Goal: Transaction & Acquisition: Purchase product/service

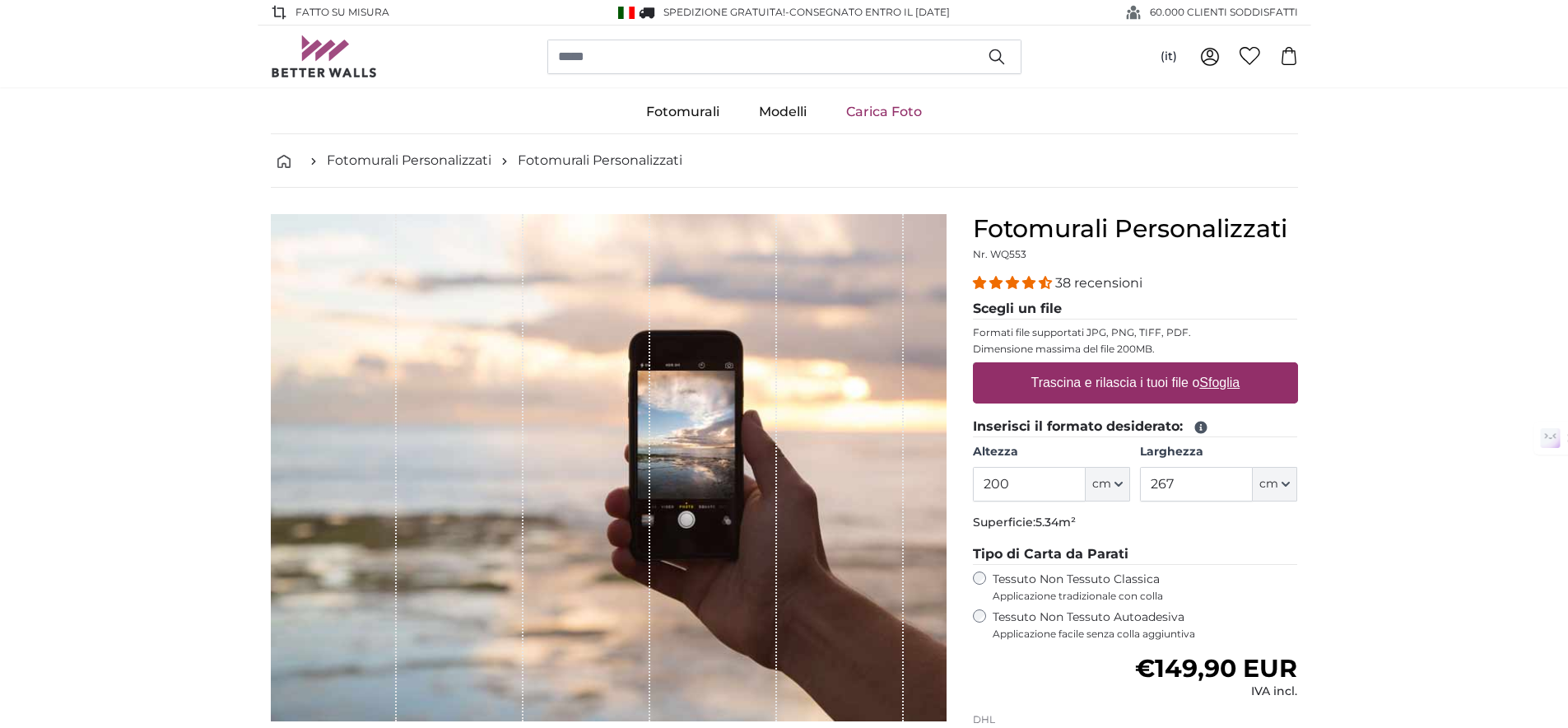
click at [881, 112] on link "Carica Foto" at bounding box center [884, 112] width 115 height 43
click at [1230, 377] on u "Sfoglia" at bounding box center [1220, 382] width 41 height 14
click at [1230, 367] on input "Trascina e rilascia i tuoi file o Sfoglia" at bounding box center [1136, 364] width 326 height 5
type input "**********"
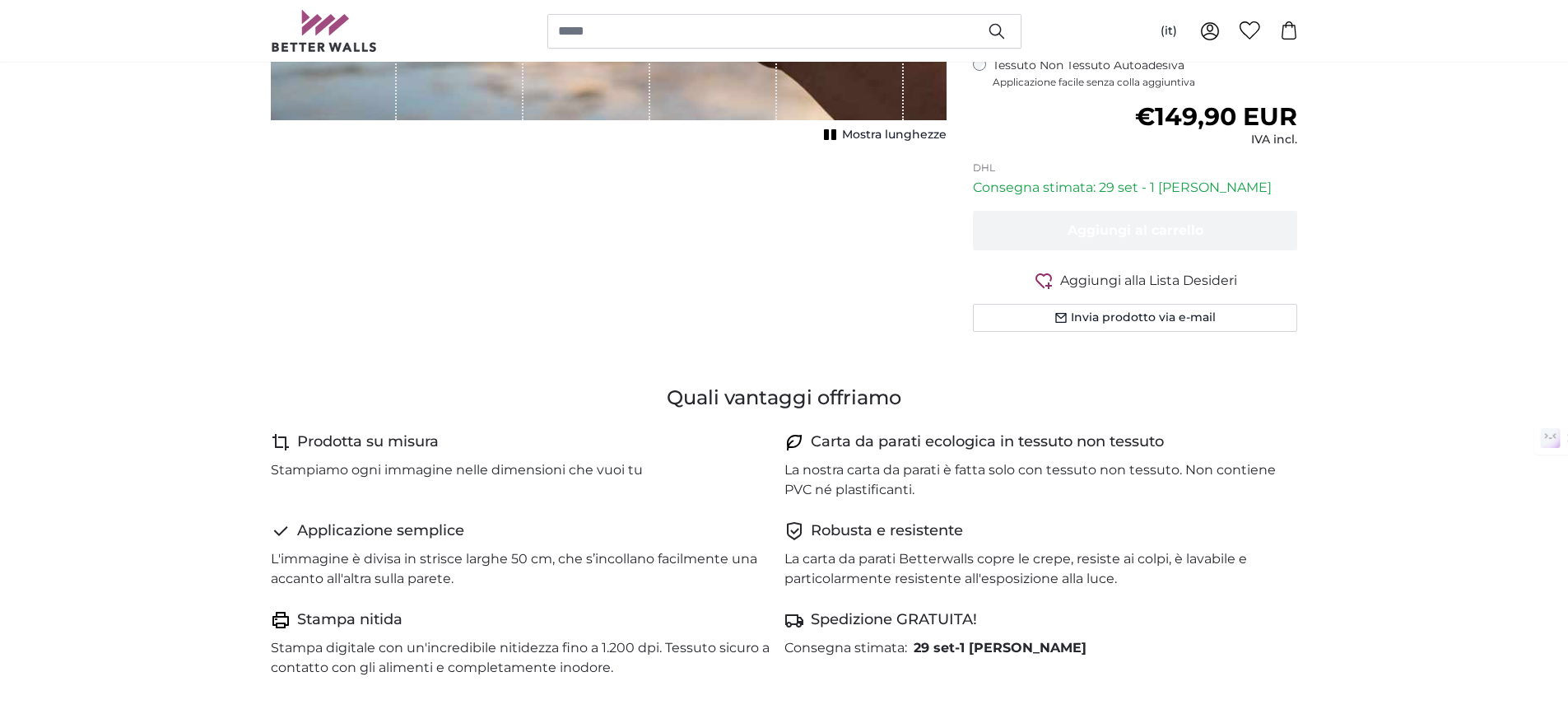
scroll to position [603, 0]
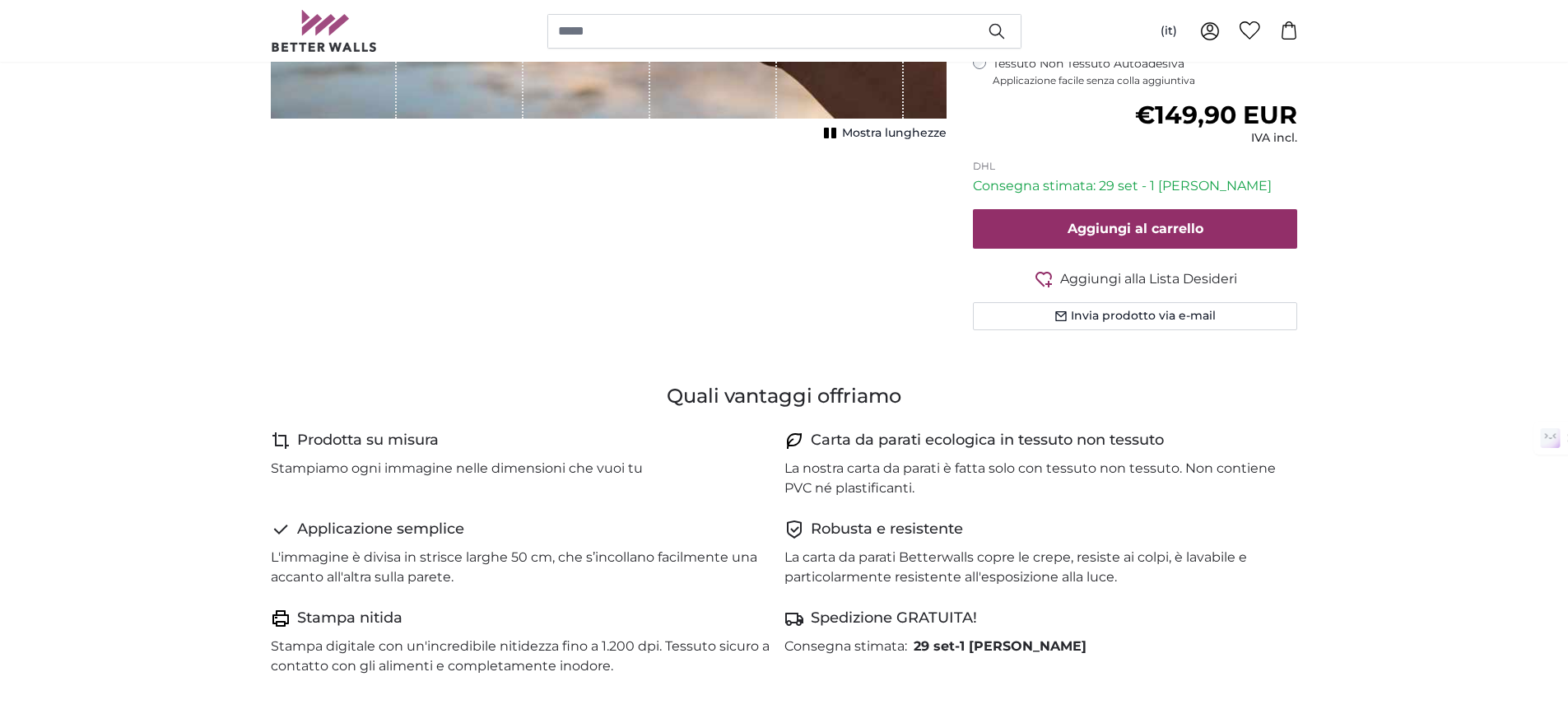
type input "86"
type input "342.3"
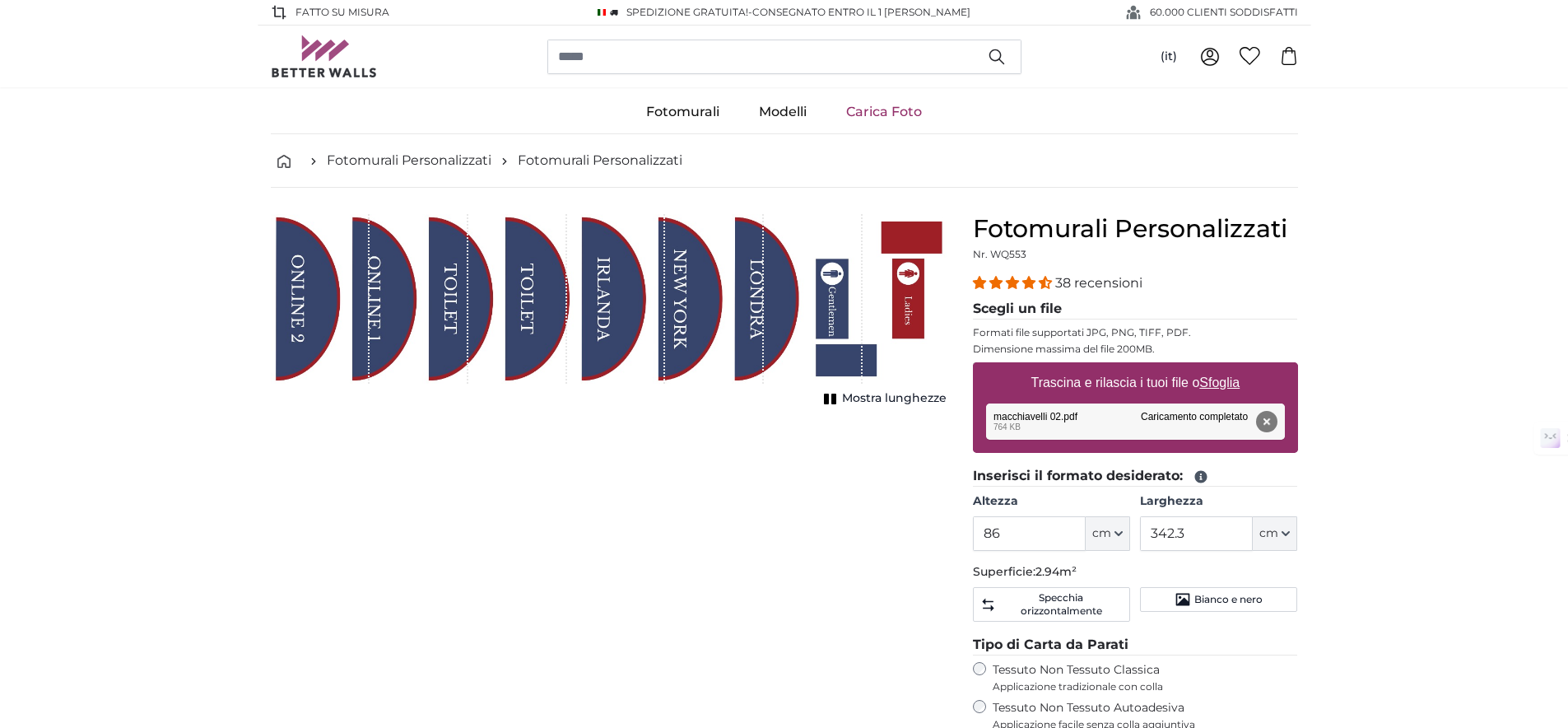
click at [865, 401] on span "Mostra lunghezze" at bounding box center [894, 398] width 104 height 16
click at [865, 402] on span "Mostra lunghezze" at bounding box center [894, 398] width 104 height 16
click at [864, 403] on span "Mostra lunghezze" at bounding box center [894, 398] width 104 height 16
click at [865, 403] on span "Mostra lunghezze" at bounding box center [894, 398] width 104 height 16
click at [878, 397] on span "Mostra lunghezze" at bounding box center [894, 398] width 104 height 16
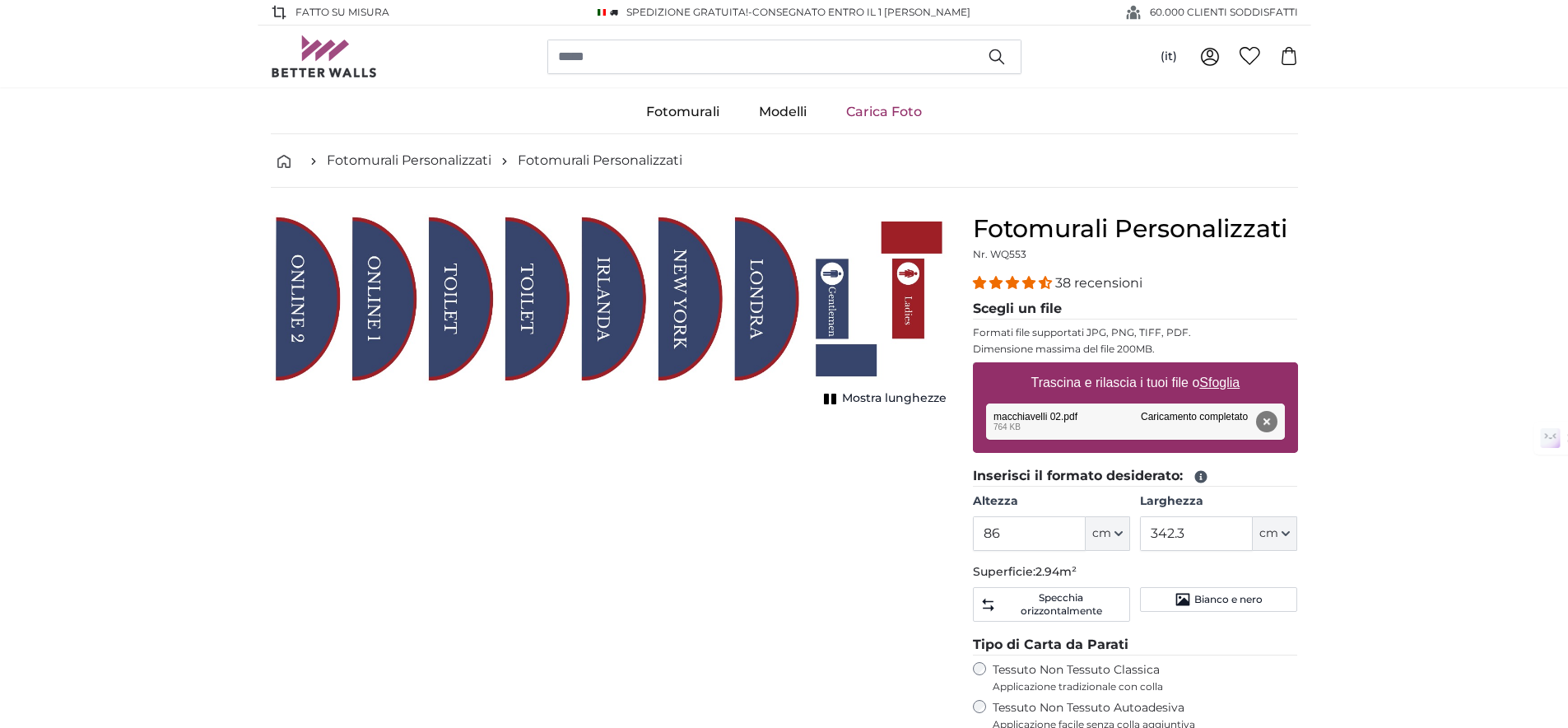
click at [872, 404] on span "Mostra lunghezze" at bounding box center [894, 398] width 104 height 16
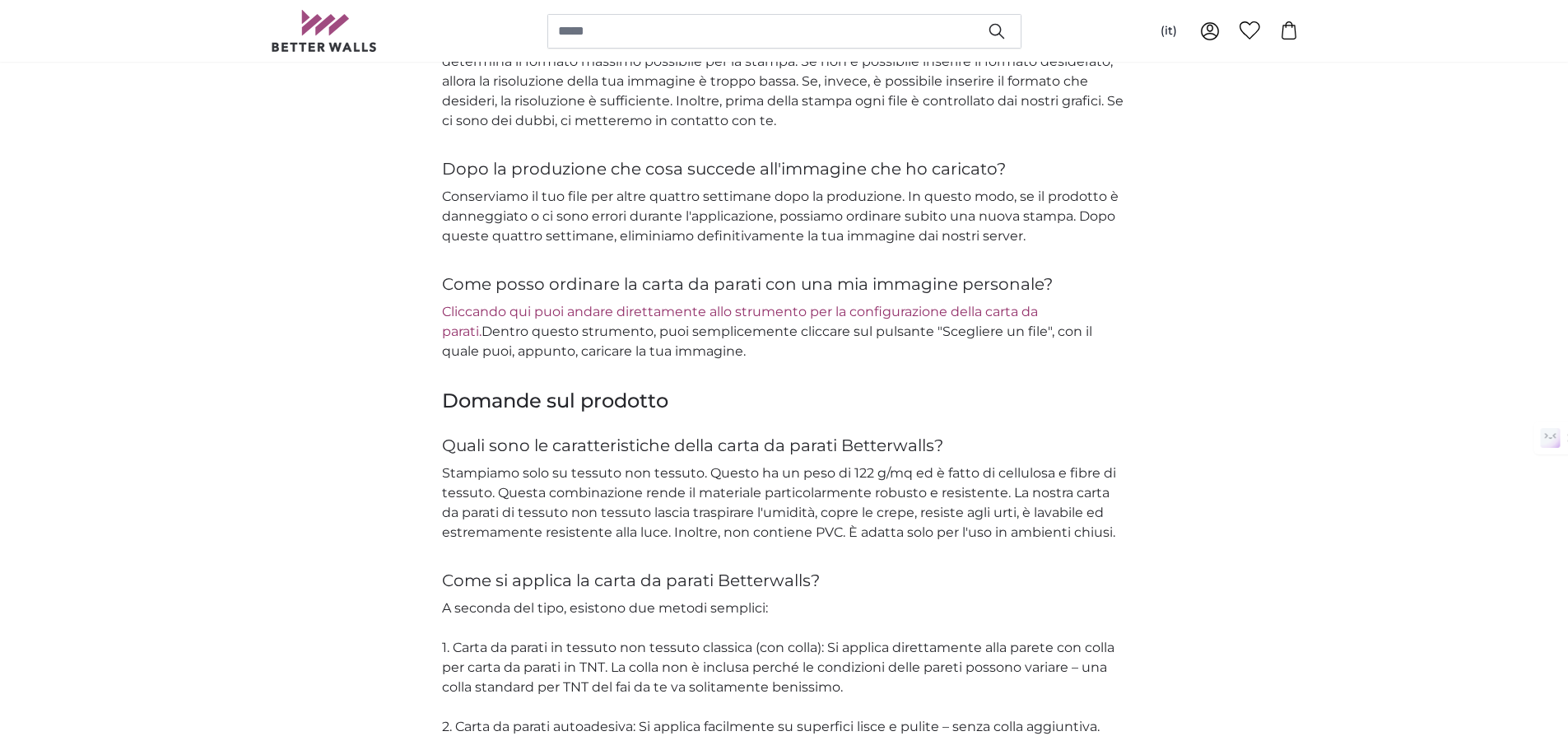
scroll to position [2326, 0]
click at [863, 313] on link "Cliccando qui puoi andare direttamente allo strumento per la configurazione del…" at bounding box center [740, 322] width 596 height 35
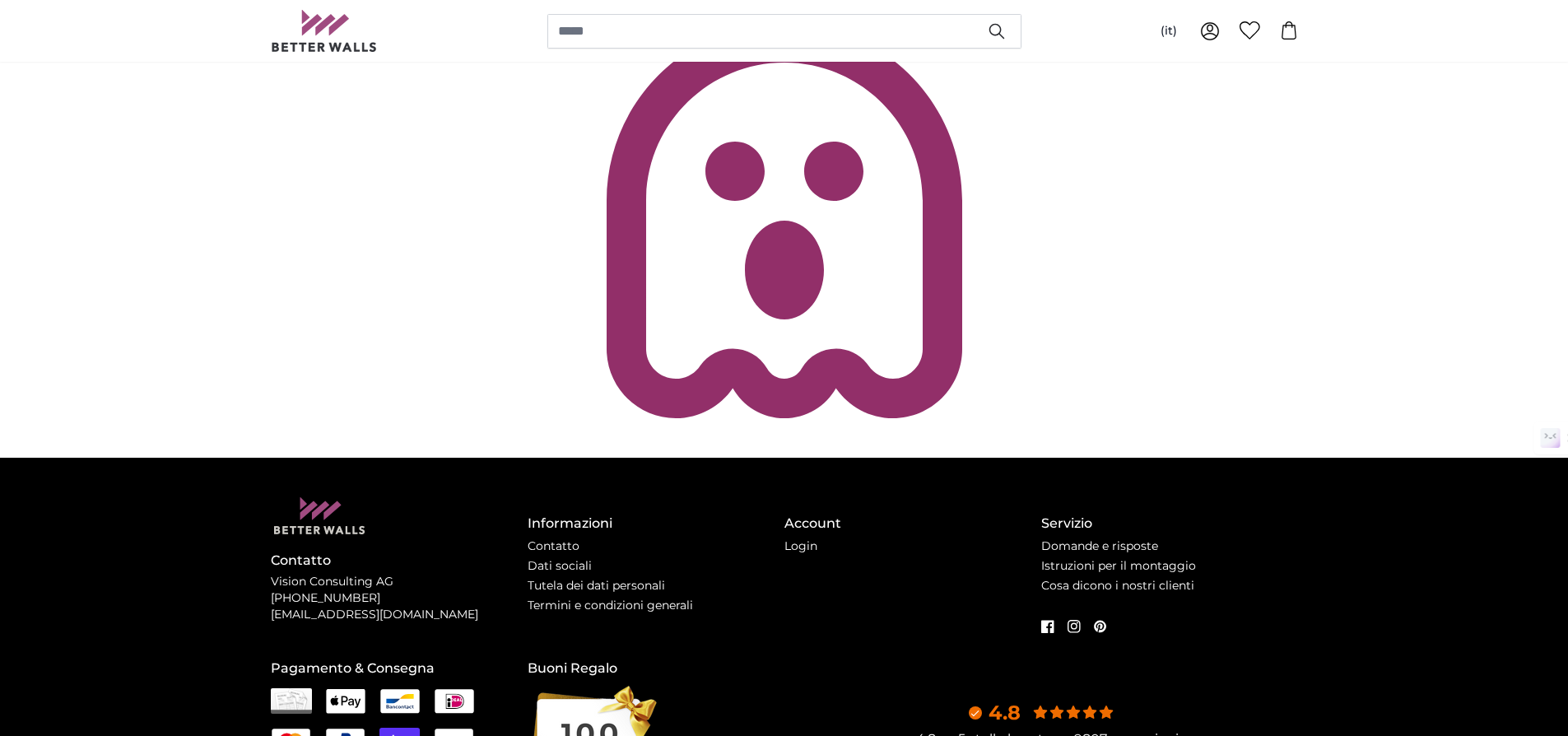
scroll to position [418, 0]
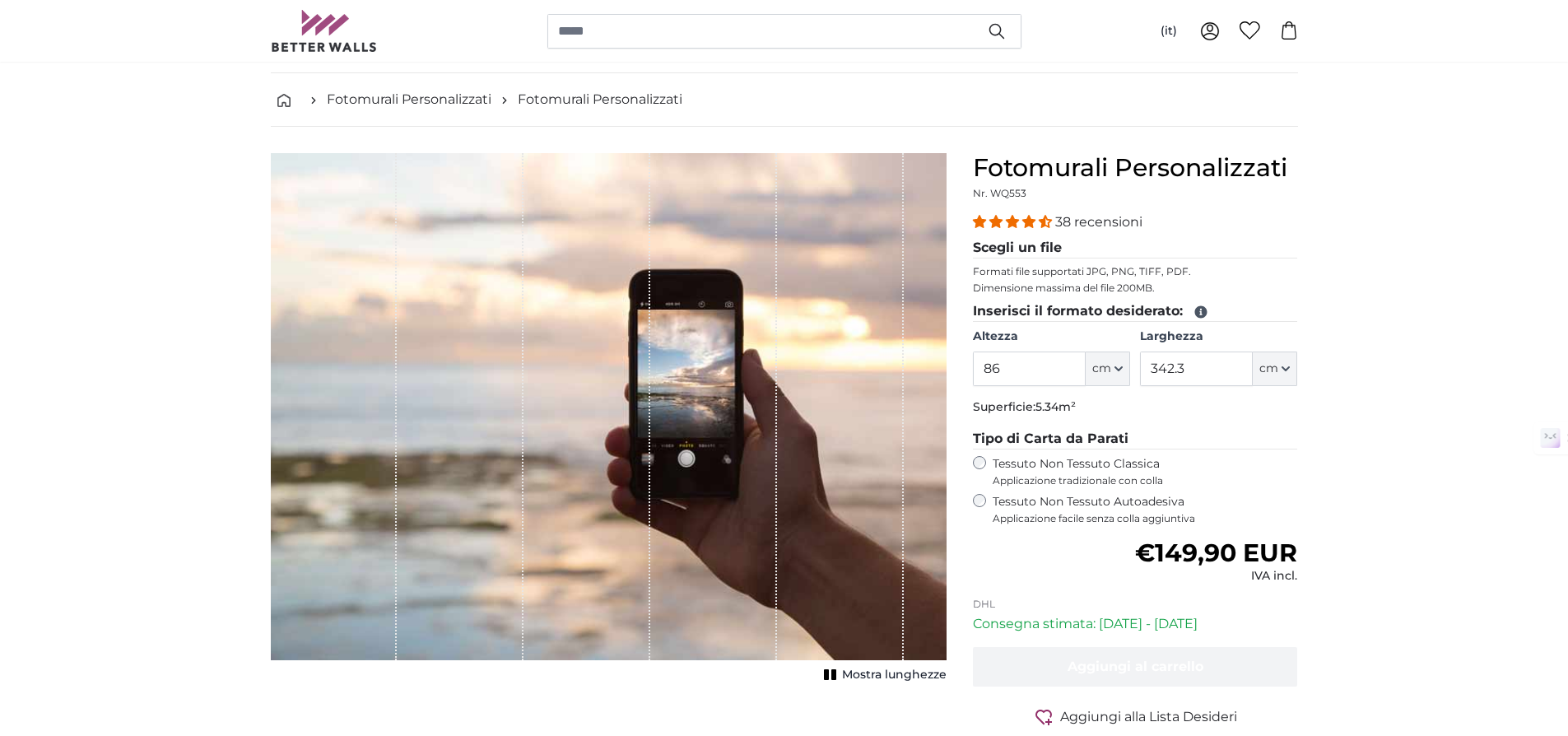
scroll to position [61, 0]
